Goal: Task Accomplishment & Management: Use online tool/utility

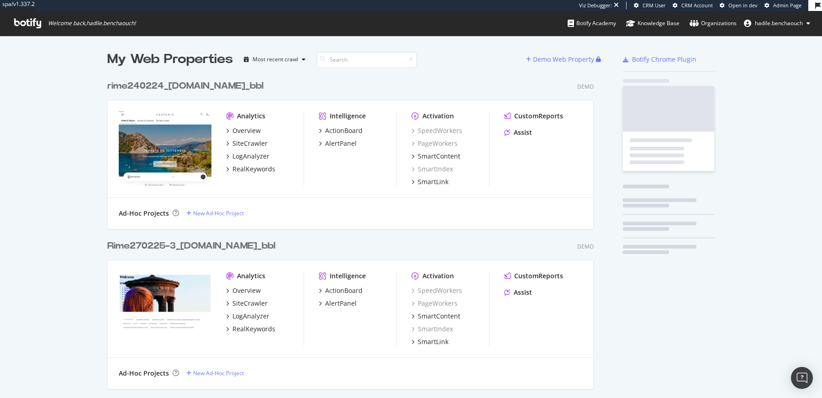
scroll to position [8751, 493]
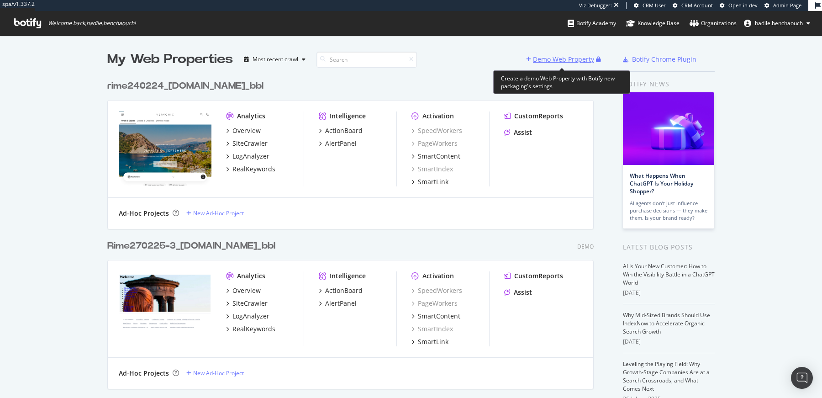
click at [550, 58] on div "Demo Web Property" at bounding box center [563, 59] width 61 height 9
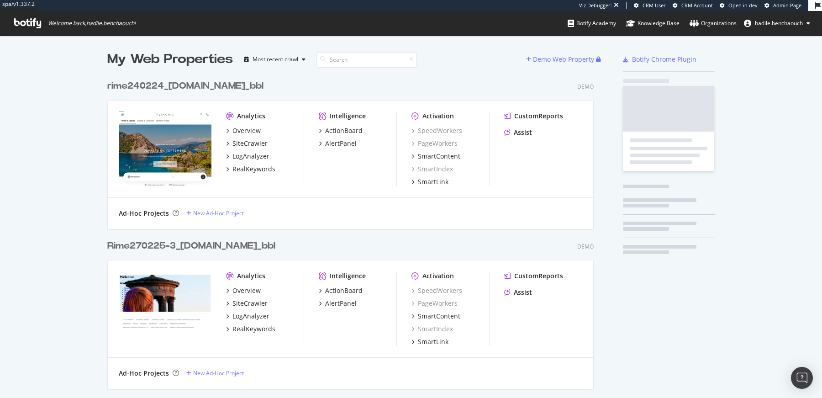
scroll to position [8751, 493]
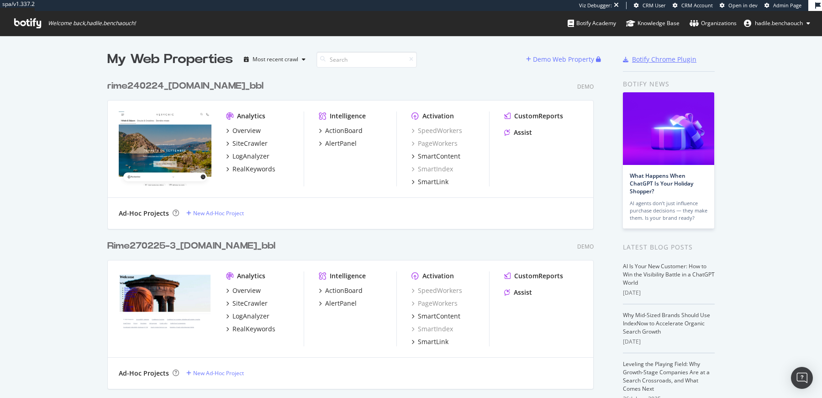
click at [637, 56] on div "Botify Chrome Plugin" at bounding box center [664, 59] width 64 height 9
click at [560, 63] on div "Demo Web Property" at bounding box center [563, 59] width 61 height 9
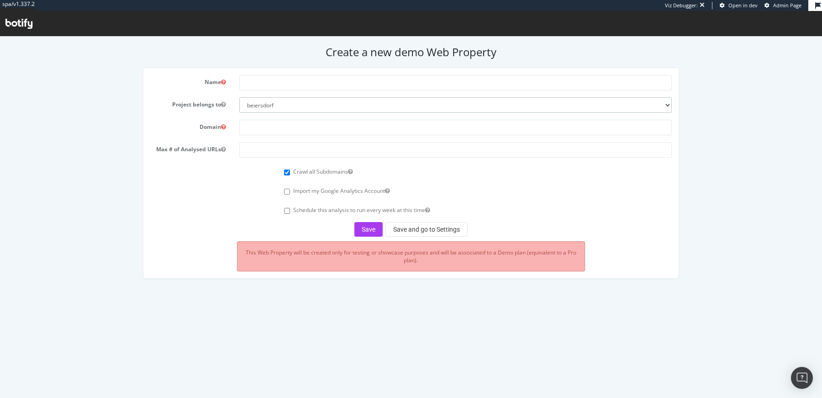
click at [313, 107] on select "beiersdorf superbet nestle esteelauder ennismore test16 vfcorporation vancleef0…" at bounding box center [455, 105] width 433 height 16
select select "45539"
click at [239, 97] on select "beiersdorf superbet nestle esteelauder ennismore test16 vfcorporation vancleef0…" at bounding box center [455, 105] width 433 height 16
click at [382, 76] on input "text" at bounding box center [455, 83] width 433 height 16
type input "mashbir"
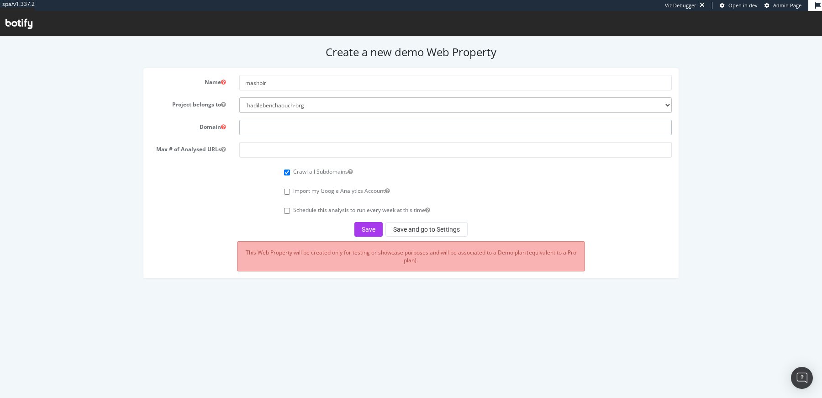
click at [307, 129] on input "text" at bounding box center [455, 128] width 433 height 16
paste input "https://365mashbir.co.il/"
type input "https://365mashbir.co.il/"
click at [255, 167] on div "Crawl all Subdomains" at bounding box center [411, 170] width 536 height 12
click at [386, 150] on input "number" at bounding box center [455, 150] width 433 height 16
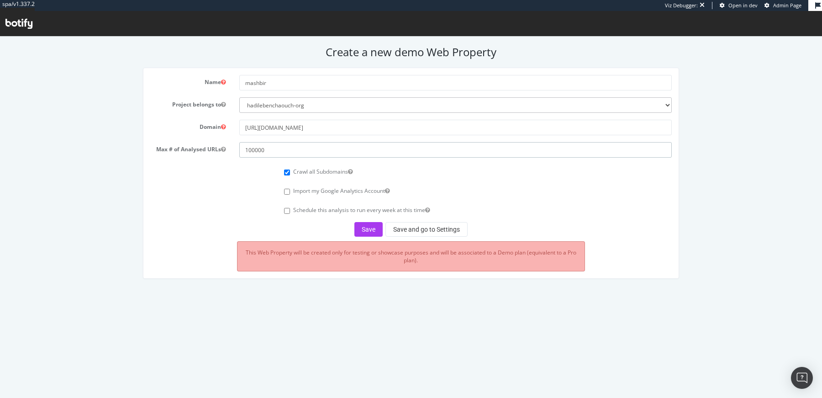
type input "100000"
drag, startPoint x: 264, startPoint y: 126, endPoint x: 237, endPoint y: 128, distance: 27.5
click at [237, 128] on div "https://365mashbir.co.il/" at bounding box center [455, 128] width 446 height 16
click at [295, 124] on input "365mashbir.co.il/" at bounding box center [455, 128] width 433 height 16
type input "[DOMAIN_NAME]"
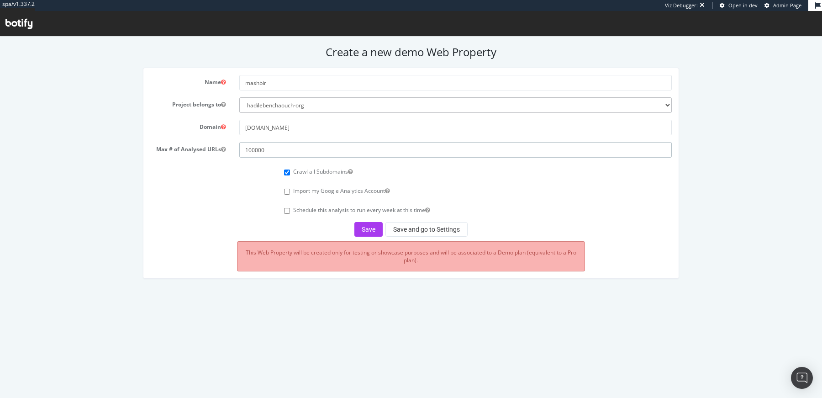
click at [255, 150] on input "100000" at bounding box center [455, 150] width 433 height 16
click at [423, 224] on button "Save and go to Settings" at bounding box center [427, 229] width 82 height 15
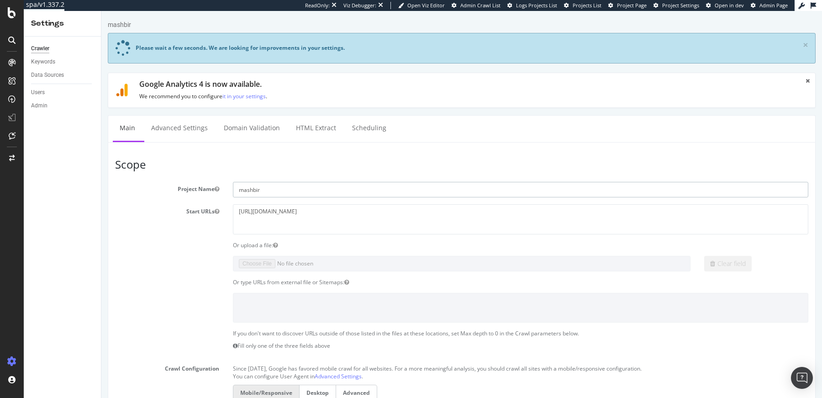
click at [355, 187] on input "mashbir" at bounding box center [521, 190] width 576 height 16
click at [355, 212] on textarea "[URL][DOMAIN_NAME]" at bounding box center [521, 219] width 576 height 30
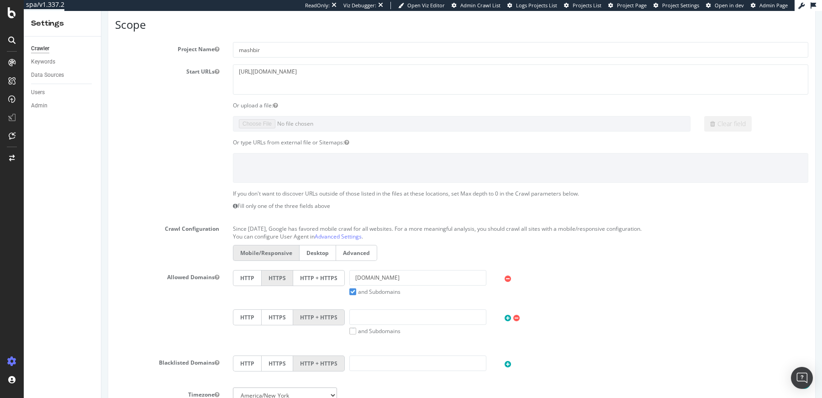
scroll to position [223, 0]
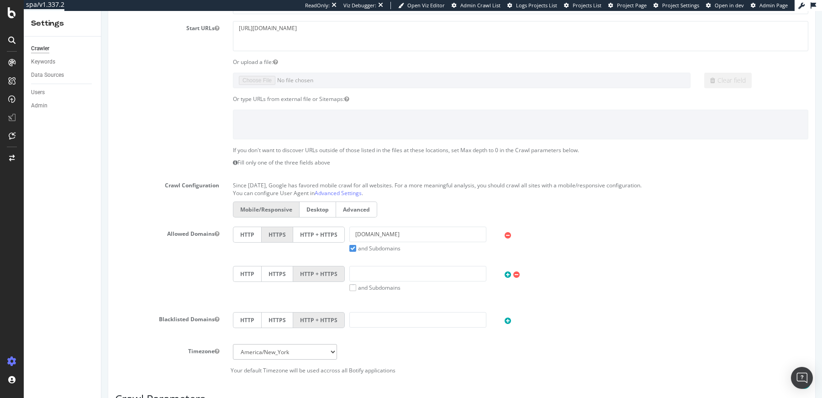
click at [299, 234] on label "HTTP + HTTPS" at bounding box center [319, 235] width 52 height 16
click at [101, 11] on input "HTTP + HTTPS" at bounding box center [101, 11] width 0 height 0
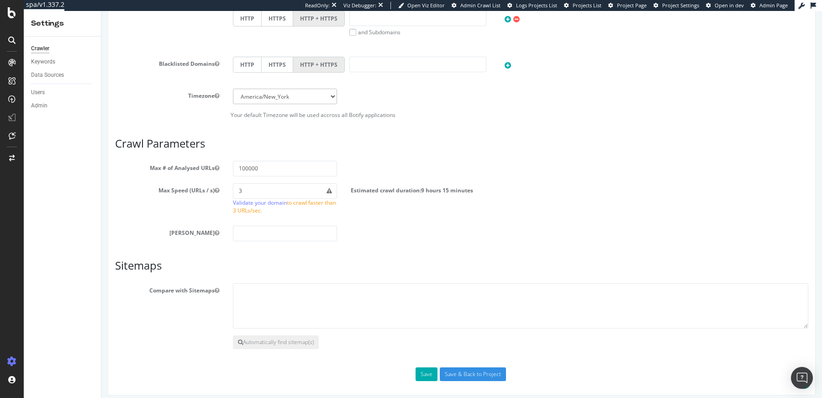
scroll to position [480, 0]
click at [267, 341] on button "Automatically find sitemap(s)" at bounding box center [276, 340] width 86 height 14
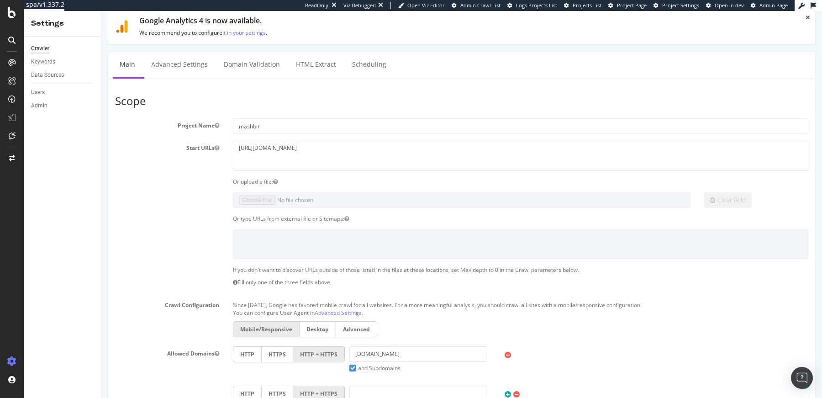
scroll to position [0, 0]
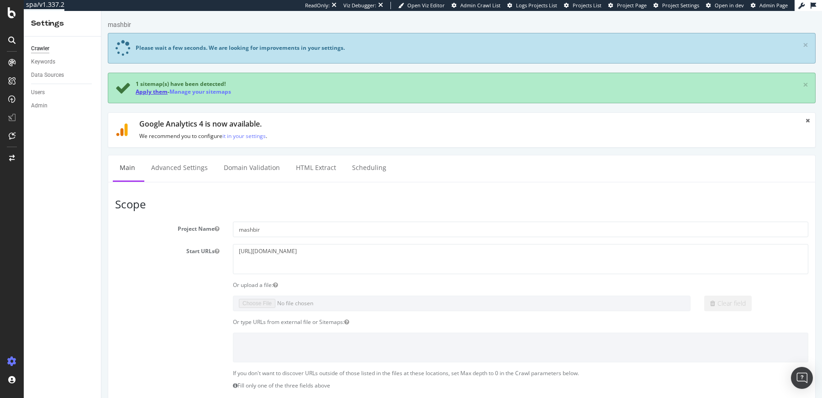
click at [140, 90] on link "Apply them" at bounding box center [152, 92] width 32 height 8
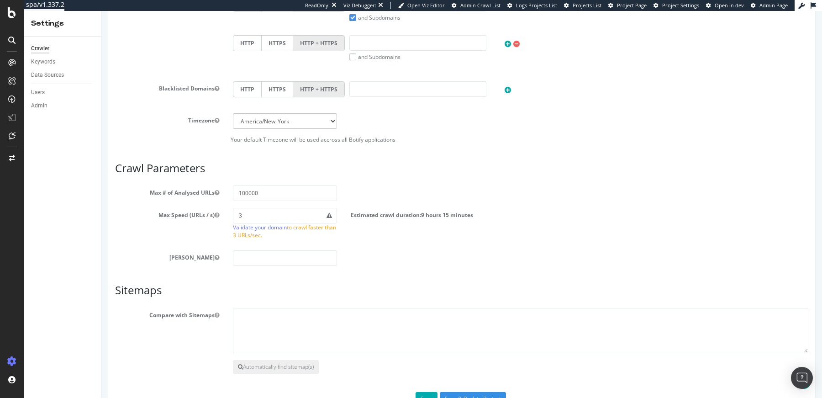
scroll to position [480, 0]
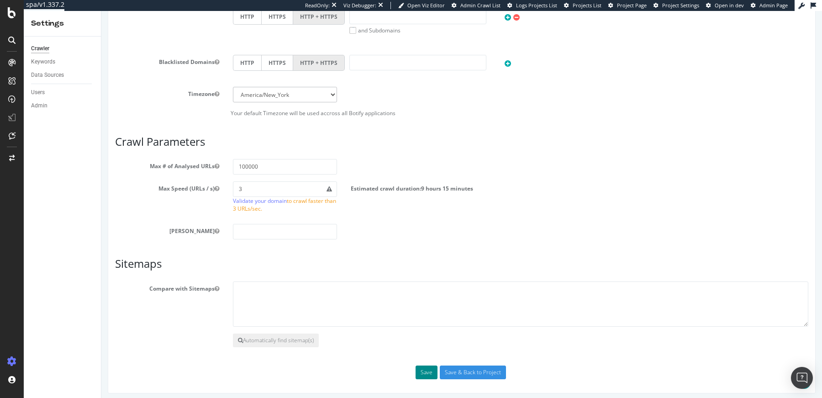
click at [427, 369] on button "Save" at bounding box center [427, 372] width 22 height 14
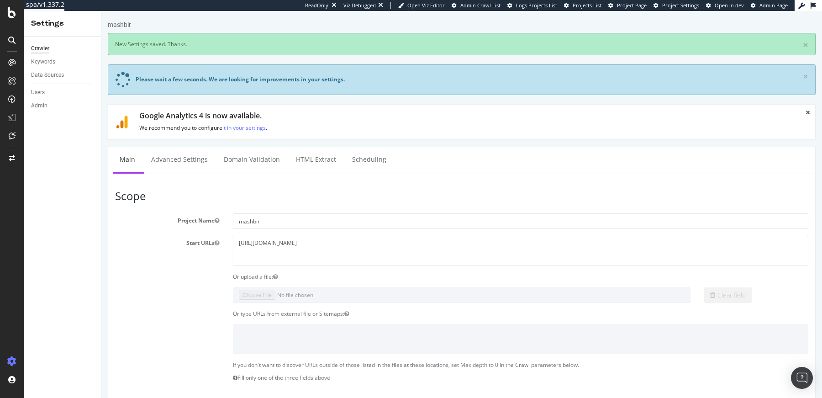
scroll to position [472, 0]
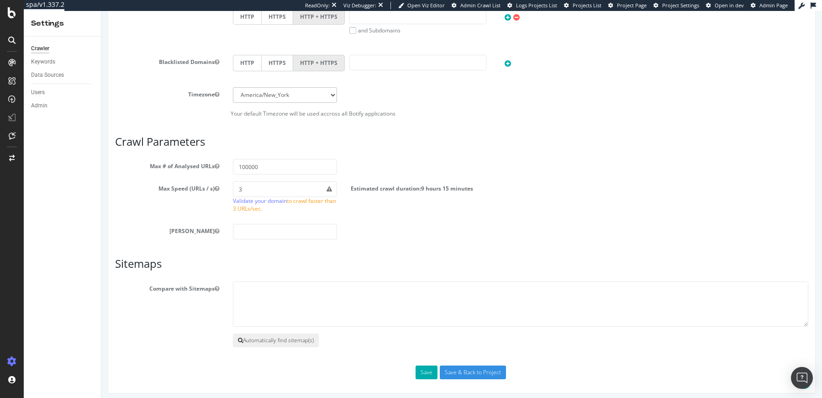
click at [289, 338] on button "Automatically find sitemap(s)" at bounding box center [276, 340] width 86 height 14
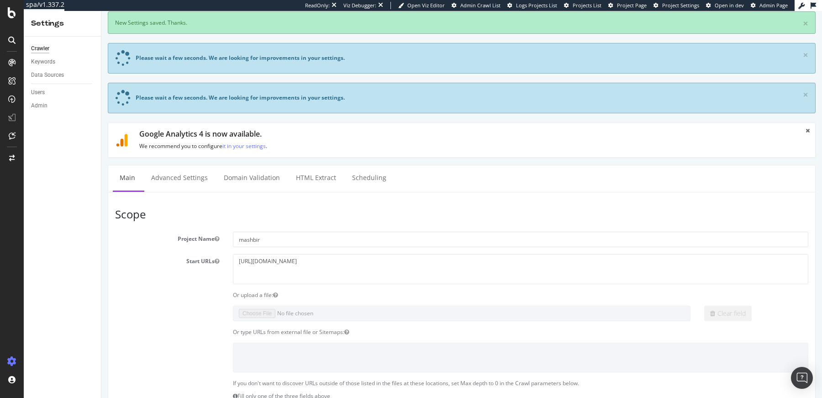
scroll to position [0, 0]
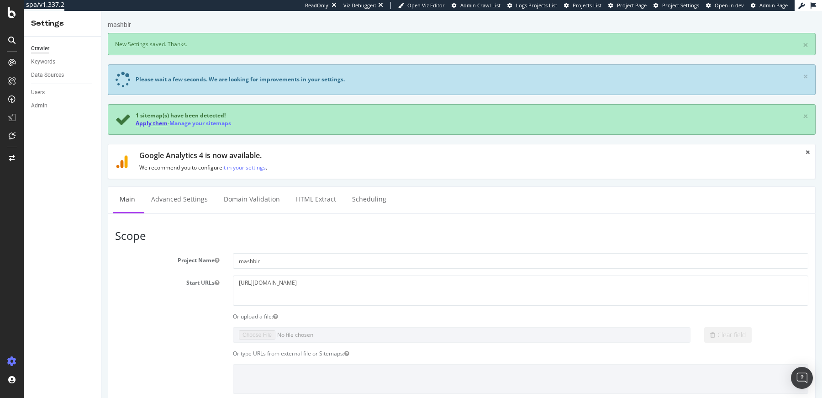
click at [153, 122] on link "Apply them" at bounding box center [152, 123] width 32 height 8
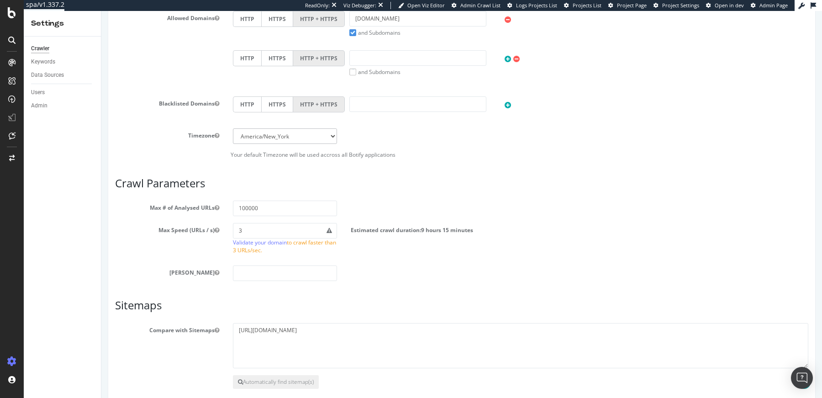
scroll to position [441, 0]
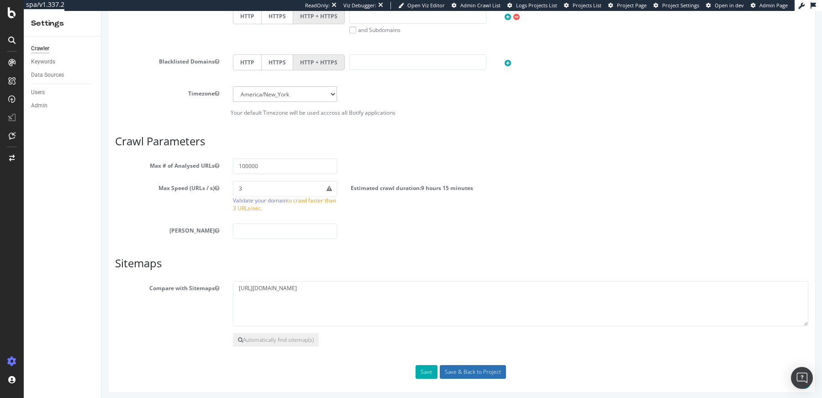
click at [454, 367] on input "Save & Back to Project" at bounding box center [473, 372] width 66 height 14
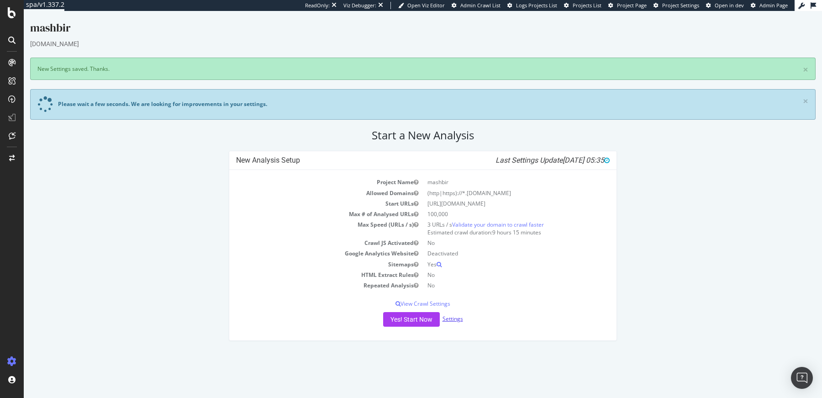
click at [450, 316] on link "Settings" at bounding box center [453, 319] width 21 height 8
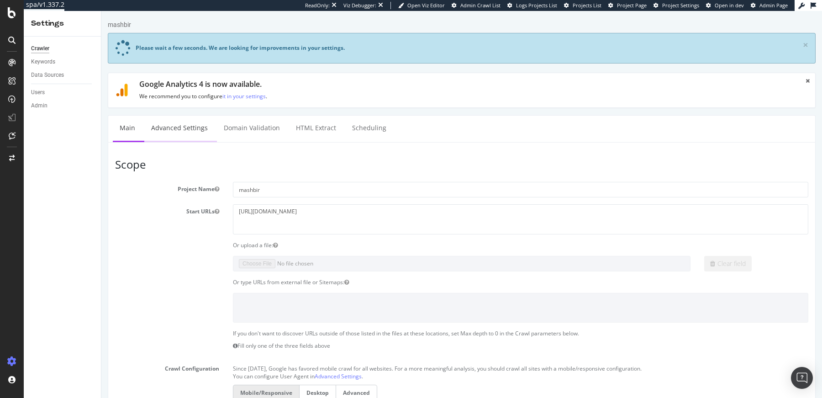
click at [170, 132] on link "Advanced Settings" at bounding box center [179, 128] width 70 height 25
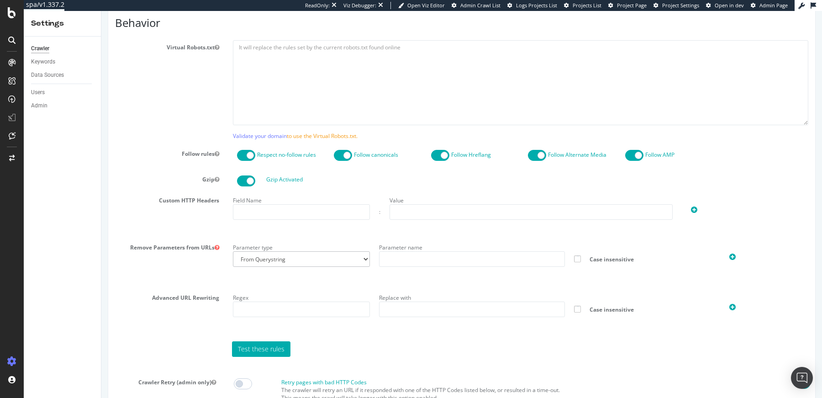
scroll to position [764, 0]
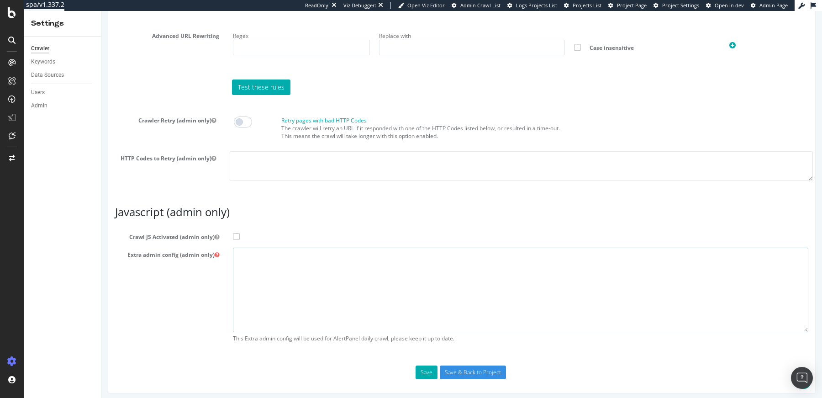
click at [334, 274] on textarea at bounding box center [521, 290] width 576 height 85
paste textarea "{ "flags": [ "cube" ], "beta": { "pap_mini_rules": [ "+* #everything else" ] } }"
type textarea "{ "flags": [ "cube" ], "beta": { "pap_mini_rules": [ "+* #everything else" ] } }"
click at [236, 233] on span at bounding box center [236, 236] width 7 height 7
click at [101, 11] on input "Crawl JS Activated (admin only)" at bounding box center [101, 11] width 0 height 0
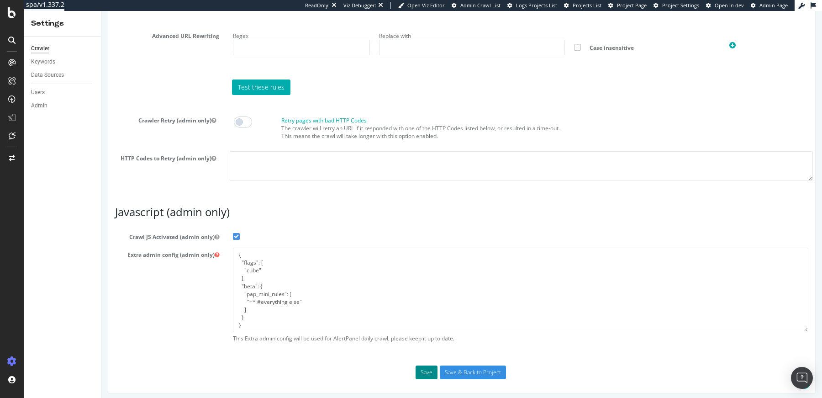
click at [419, 366] on button "Save" at bounding box center [427, 372] width 22 height 14
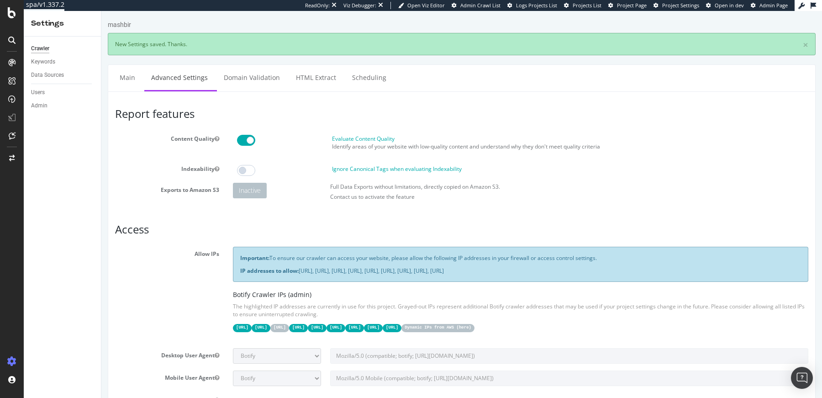
scroll to position [0, 0]
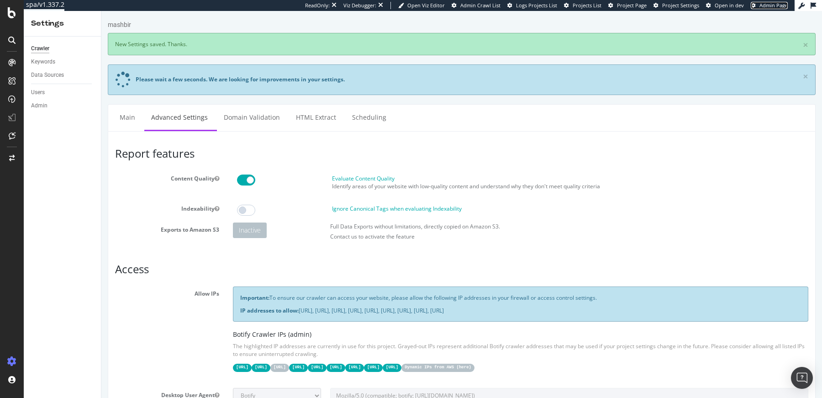
click at [760, 2] on span "Admin Page" at bounding box center [774, 5] width 28 height 7
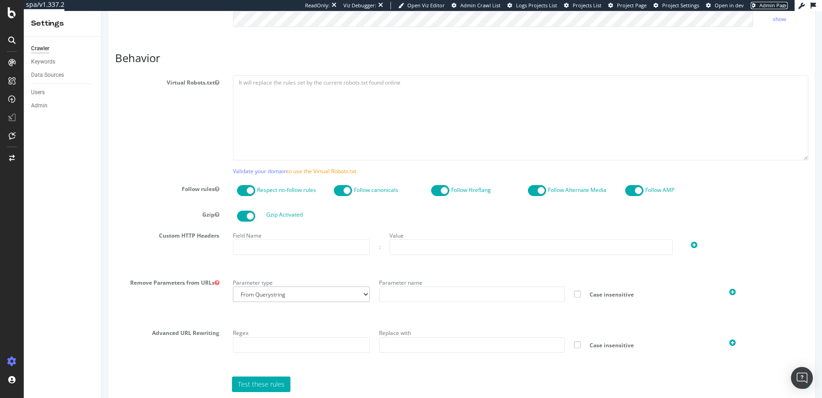
scroll to position [795, 0]
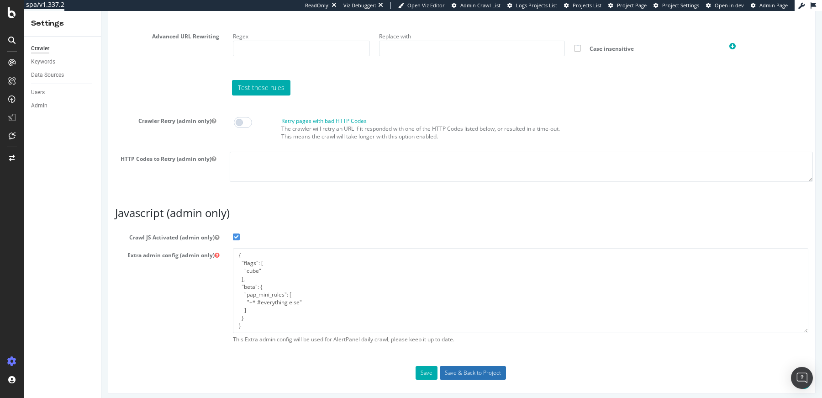
click at [476, 366] on input "Save & Back to Project" at bounding box center [473, 373] width 66 height 14
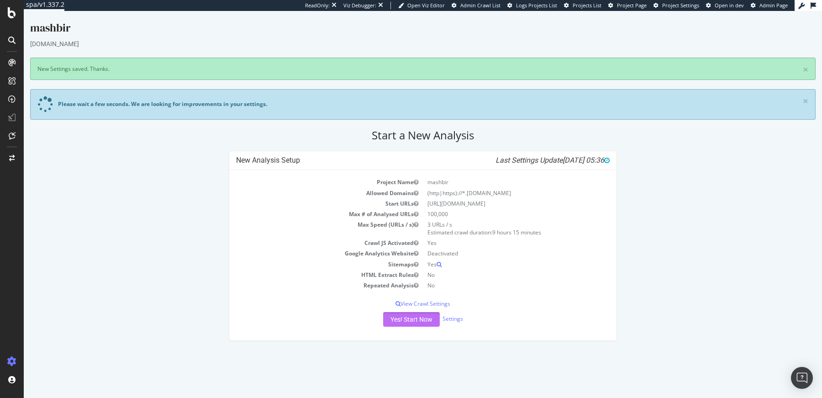
click at [420, 317] on button "Yes! Start Now" at bounding box center [411, 319] width 57 height 15
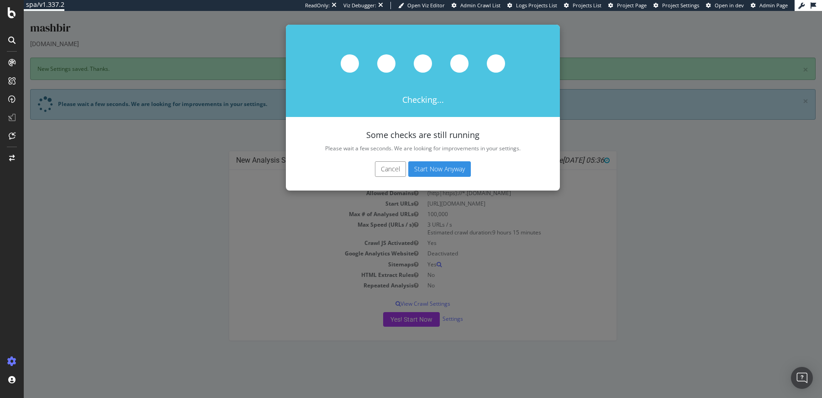
click at [444, 166] on button "Start Now Anyway" at bounding box center [439, 169] width 63 height 16
